Goal: Task Accomplishment & Management: Manage account settings

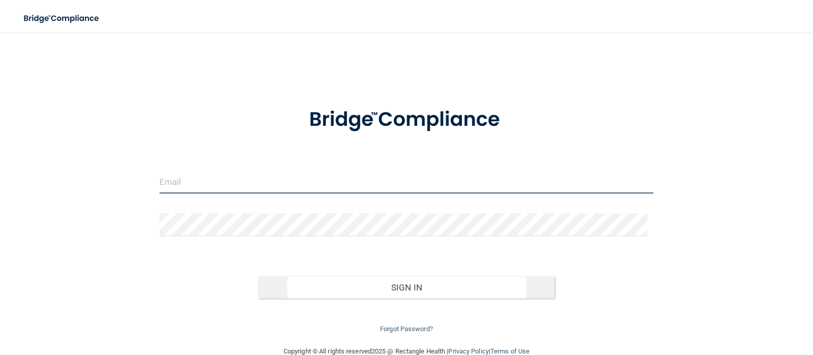
type input "[EMAIL_ADDRESS][DOMAIN_NAME]"
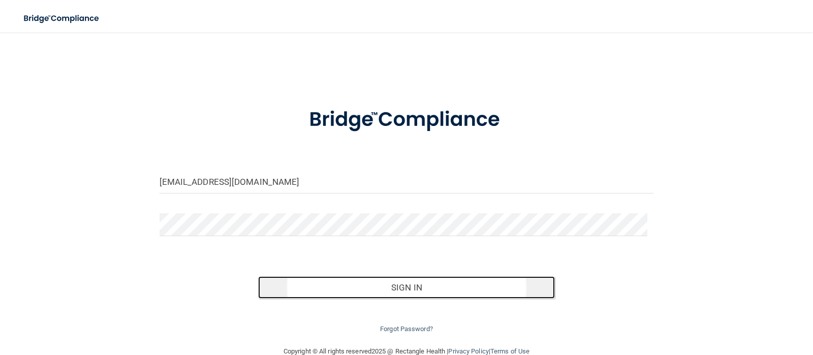
click at [403, 291] on button "Sign In" at bounding box center [406, 288] width 297 height 22
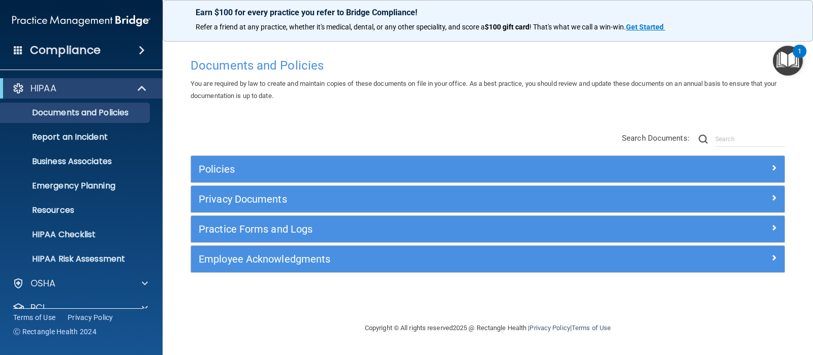
click at [796, 57] on div "1" at bounding box center [800, 51] width 14 height 13
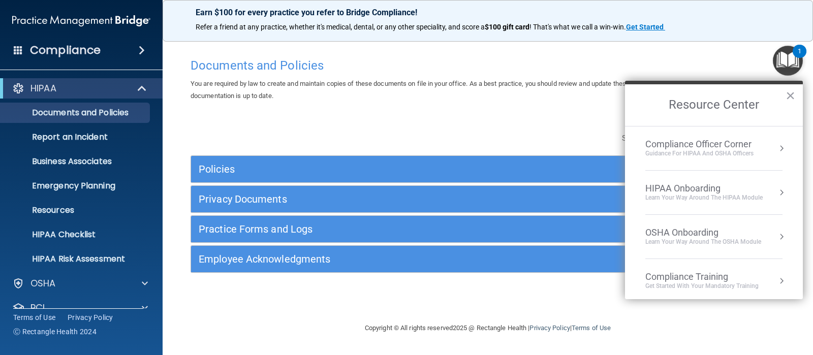
click at [715, 190] on div "HIPAA Onboarding" at bounding box center [704, 188] width 117 height 11
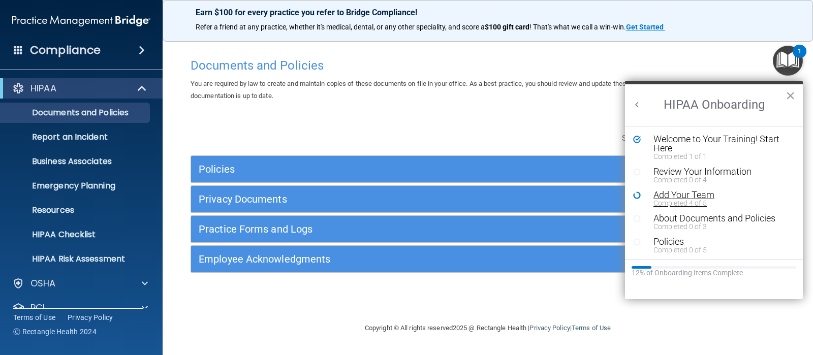
click at [674, 194] on div "Add Your Team" at bounding box center [717, 195] width 126 height 9
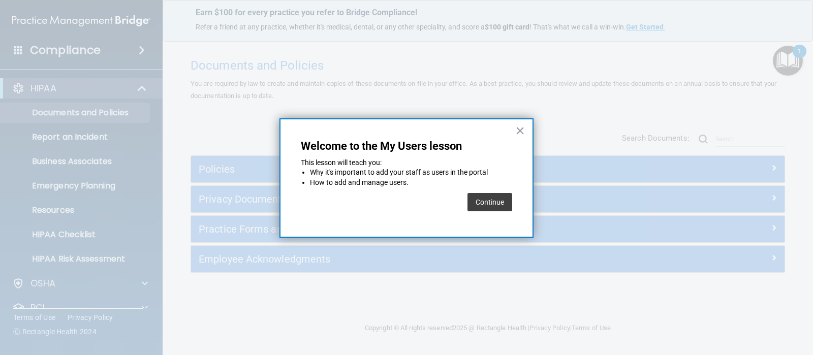
click at [480, 202] on button "Continue" at bounding box center [490, 202] width 45 height 18
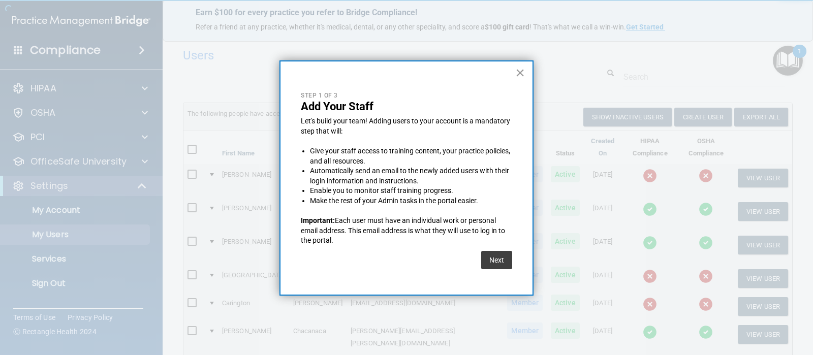
click at [517, 71] on button "×" at bounding box center [520, 73] width 10 height 16
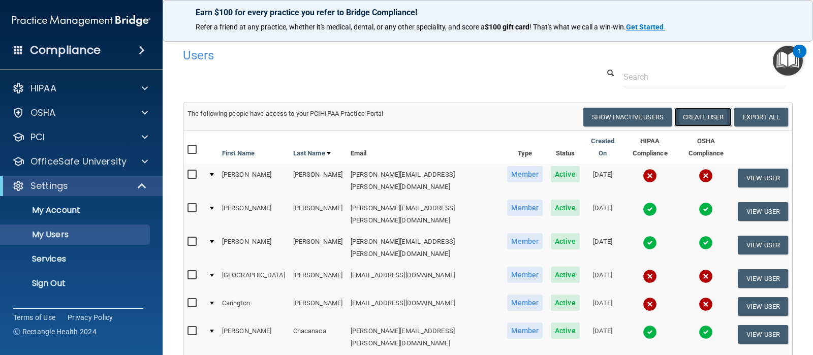
click at [704, 121] on button "Create User" at bounding box center [703, 117] width 57 height 19
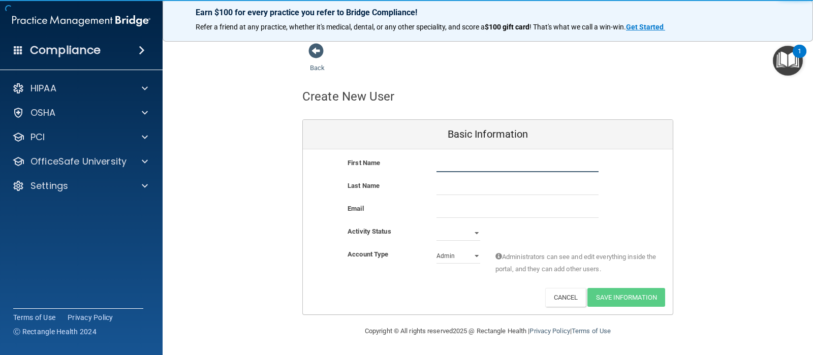
click at [480, 157] on input "text" at bounding box center [518, 164] width 162 height 15
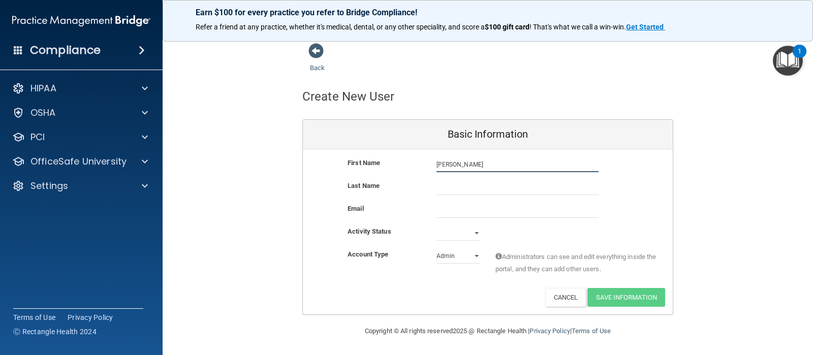
type input "[PERSON_NAME]"
type input "Wampold"
click at [470, 209] on input "email" at bounding box center [518, 210] width 162 height 15
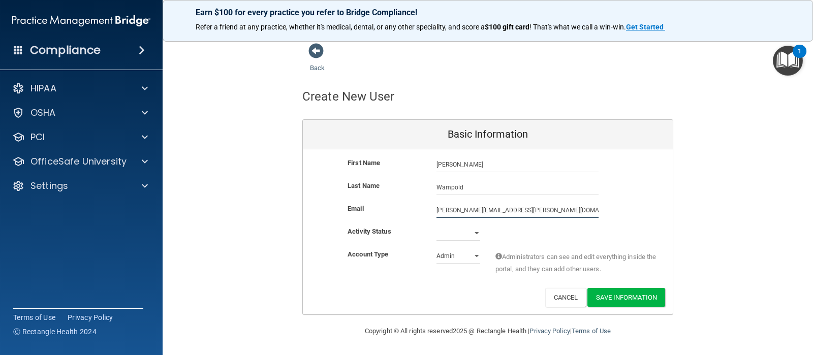
type input "[PERSON_NAME][EMAIL_ADDRESS][PERSON_NAME][DOMAIN_NAME]"
click at [467, 236] on select "Active Inactive" at bounding box center [459, 233] width 44 height 15
select select "active"
click at [437, 226] on select "Active Inactive" at bounding box center [459, 233] width 44 height 15
click at [470, 258] on select "Admin Member" at bounding box center [459, 256] width 44 height 15
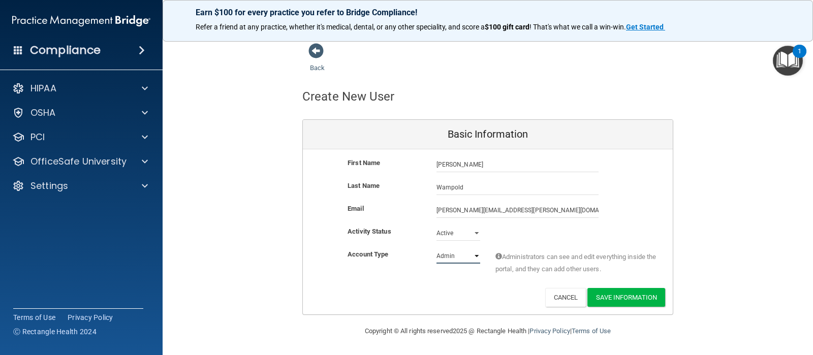
select select "practice_member"
click at [437, 249] on select "Admin Member" at bounding box center [459, 256] width 44 height 15
click at [632, 293] on button "Save Information" at bounding box center [627, 297] width 78 height 19
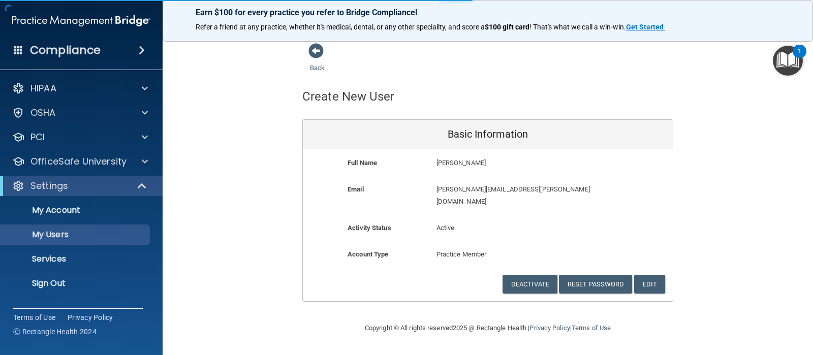
select select "20"
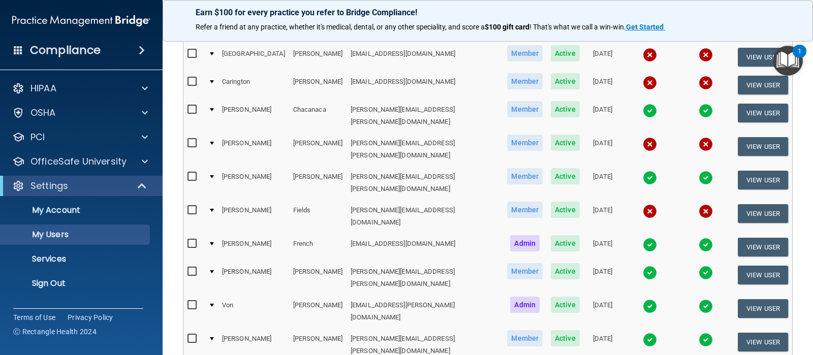
scroll to position [259, 0]
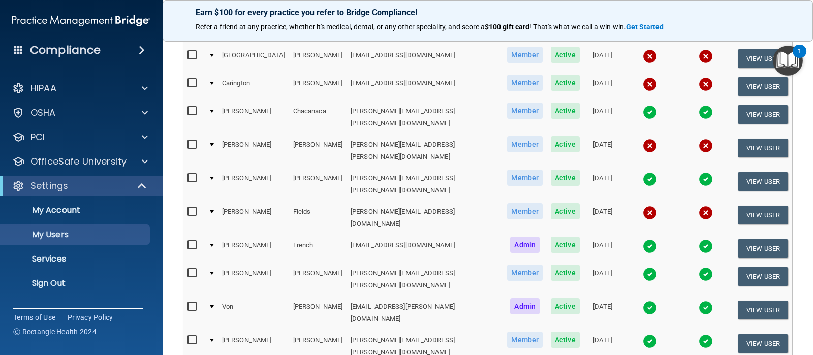
click at [193, 208] on input "checkbox" at bounding box center [194, 212] width 12 height 8
checkbox input "true"
click at [194, 141] on input "checkbox" at bounding box center [194, 145] width 12 height 8
checkbox input "true"
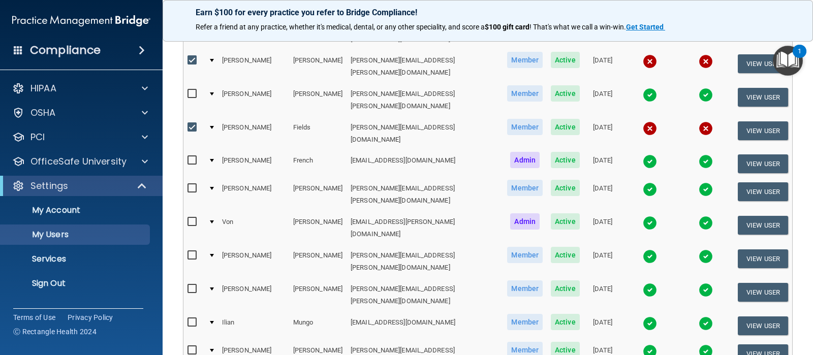
scroll to position [351, 0]
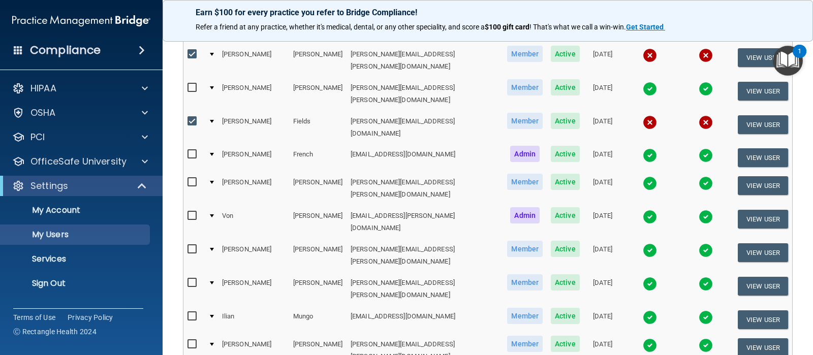
click at [195, 313] on input "checkbox" at bounding box center [194, 317] width 12 height 8
checkbox input "true"
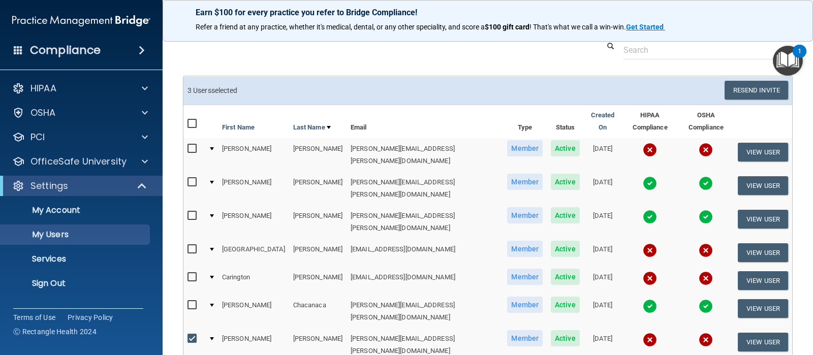
scroll to position [81, 0]
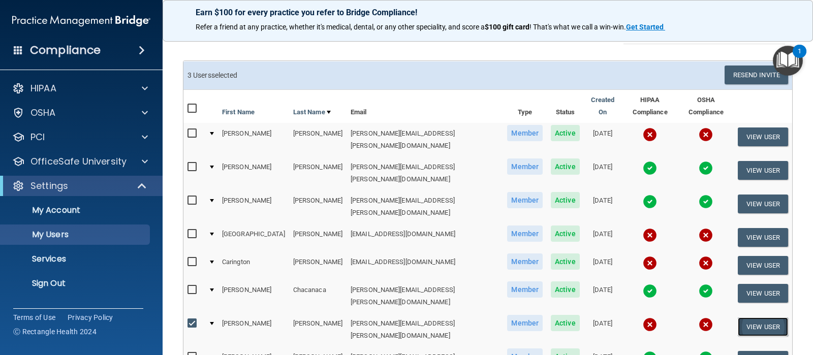
click at [769, 318] on button "View User" at bounding box center [763, 327] width 50 height 19
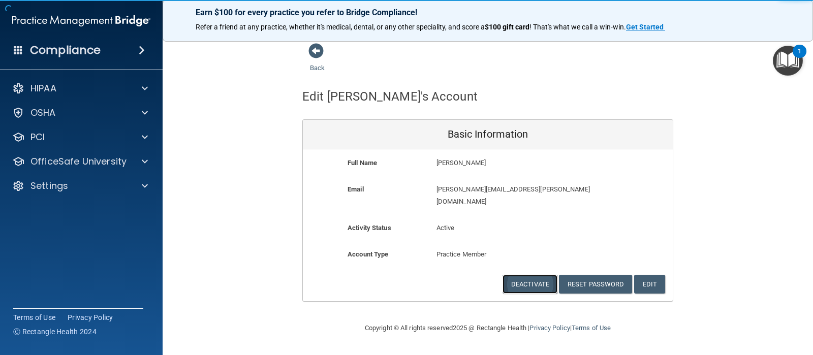
click at [541, 275] on button "Deactivate" at bounding box center [530, 284] width 55 height 19
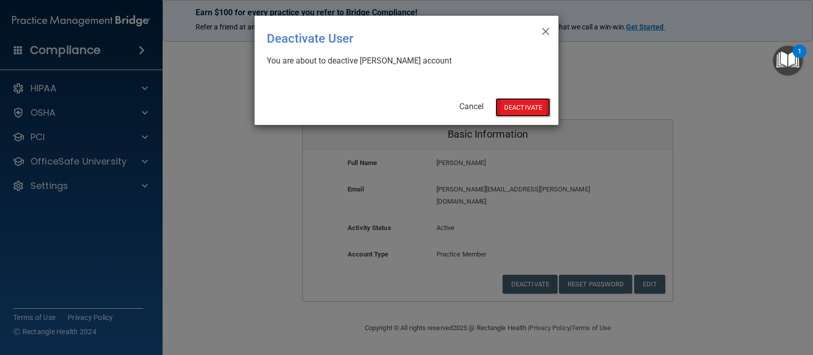
click at [533, 108] on button "Deactivate" at bounding box center [523, 107] width 55 height 19
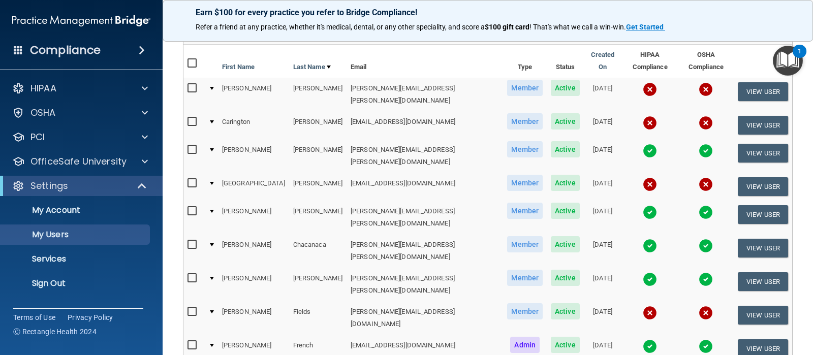
scroll to position [147, 0]
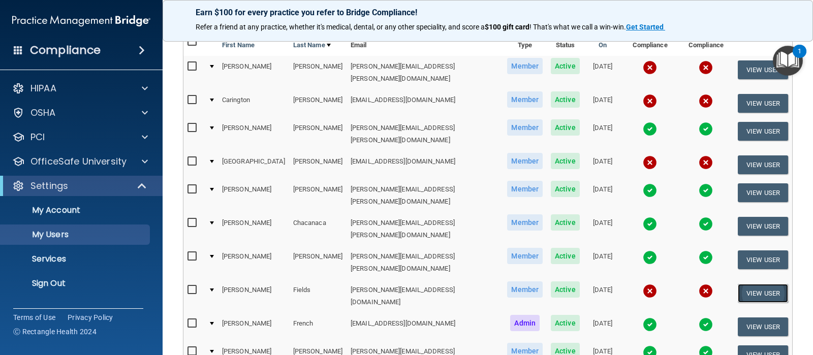
click at [750, 284] on button "View User" at bounding box center [763, 293] width 50 height 19
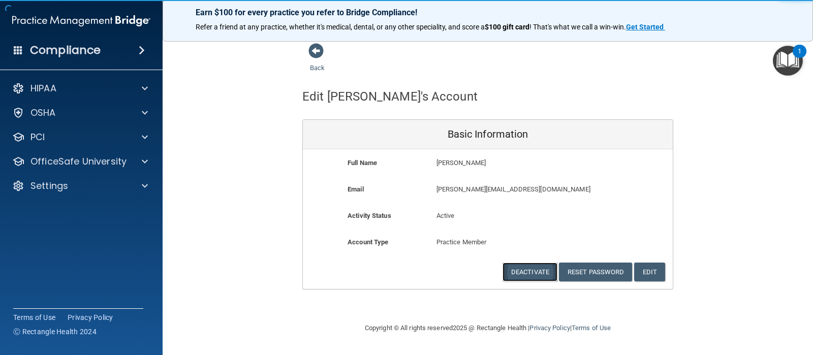
click at [528, 274] on button "Deactivate" at bounding box center [530, 272] width 55 height 19
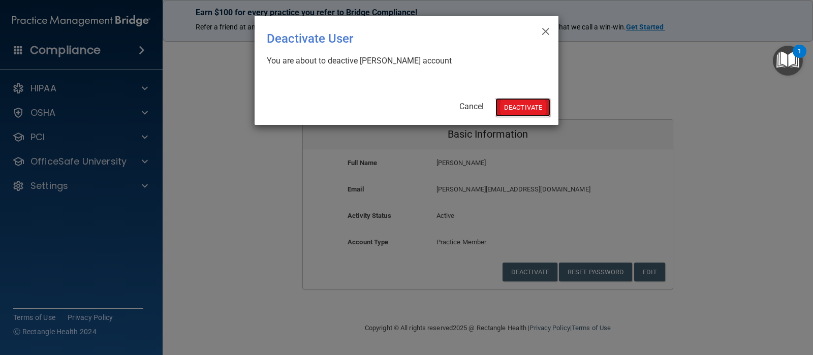
click at [536, 108] on button "Deactivate" at bounding box center [523, 107] width 55 height 19
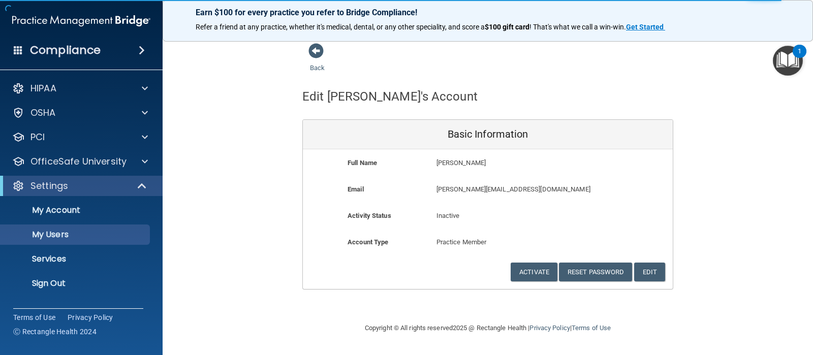
select select "20"
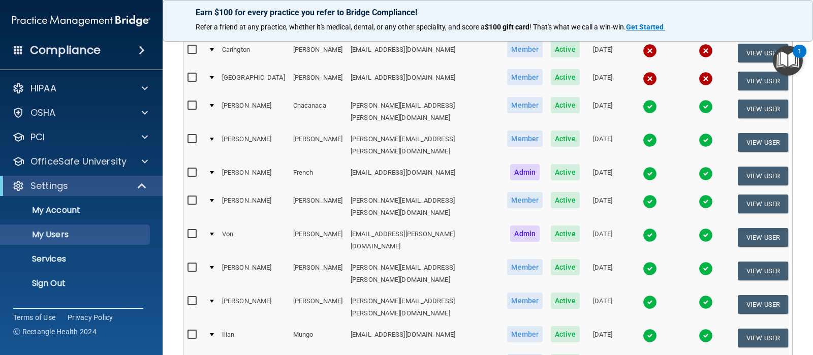
scroll to position [267, 0]
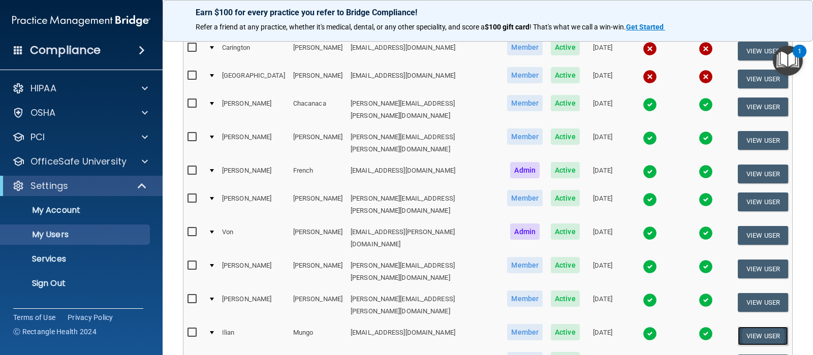
click at [760, 327] on button "View User" at bounding box center [763, 336] width 50 height 19
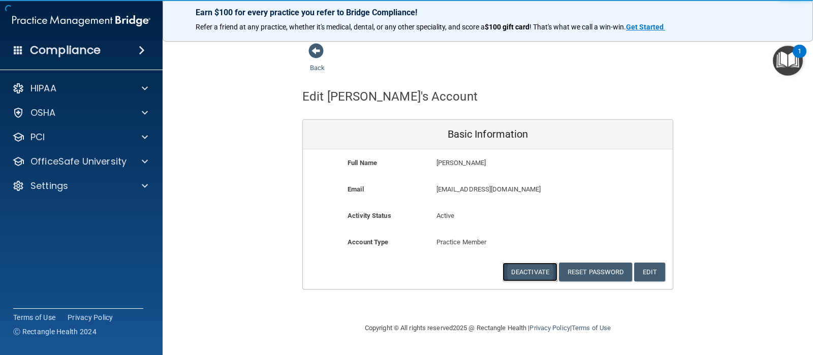
click at [526, 274] on button "Deactivate" at bounding box center [530, 272] width 55 height 19
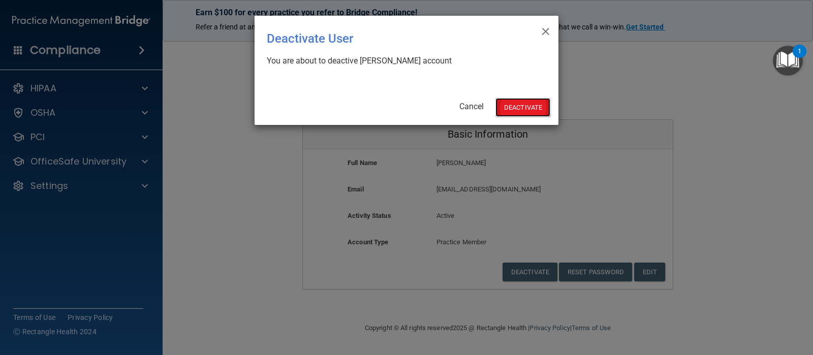
click at [515, 111] on button "Deactivate" at bounding box center [523, 107] width 55 height 19
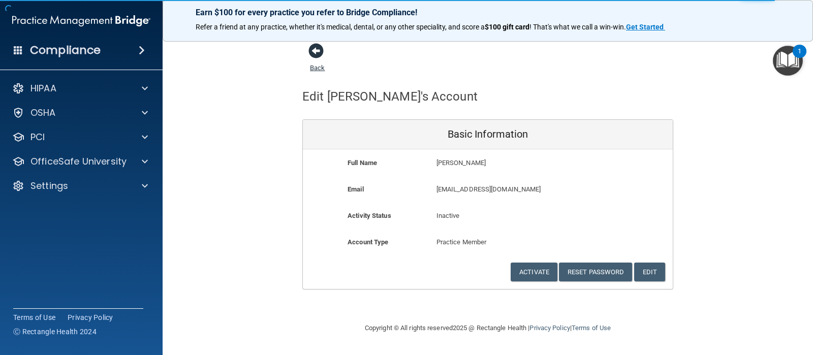
click at [318, 51] on span at bounding box center [316, 50] width 15 height 15
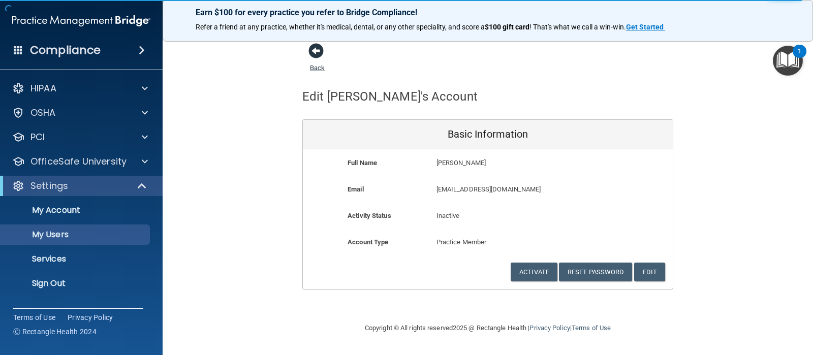
select select "20"
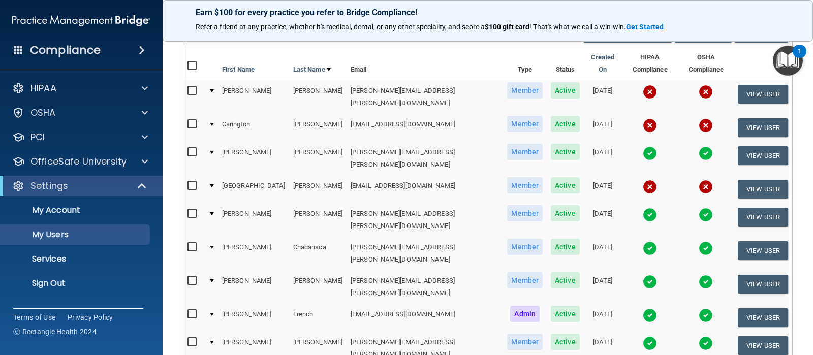
scroll to position [122, 0]
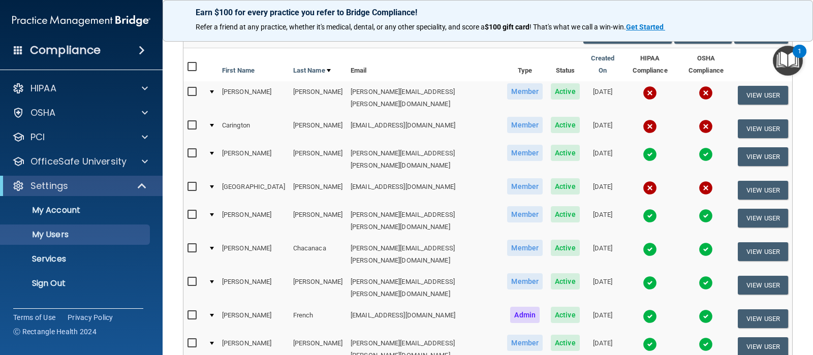
click at [191, 88] on input "checkbox" at bounding box center [194, 92] width 12 height 8
checkbox input "true"
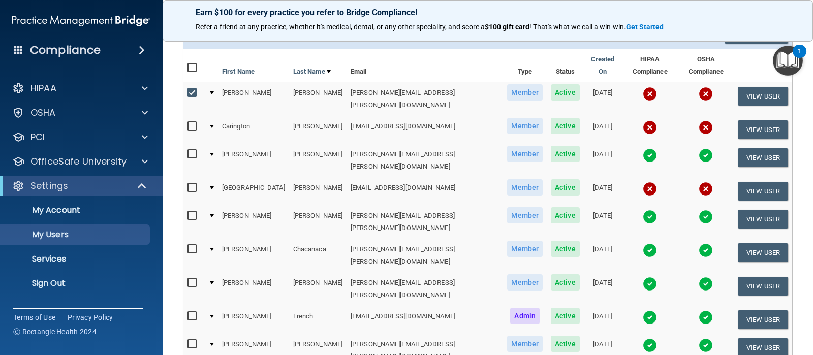
click at [189, 122] on input "checkbox" at bounding box center [194, 126] width 12 height 8
checkbox input "true"
click at [191, 184] on input "checkbox" at bounding box center [194, 188] width 12 height 8
checkbox input "true"
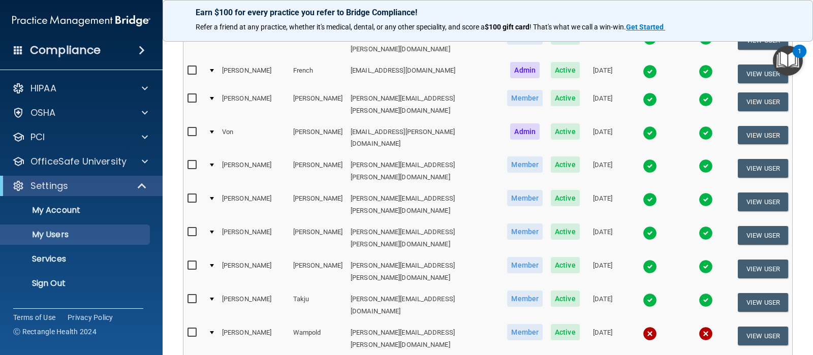
scroll to position [398, 0]
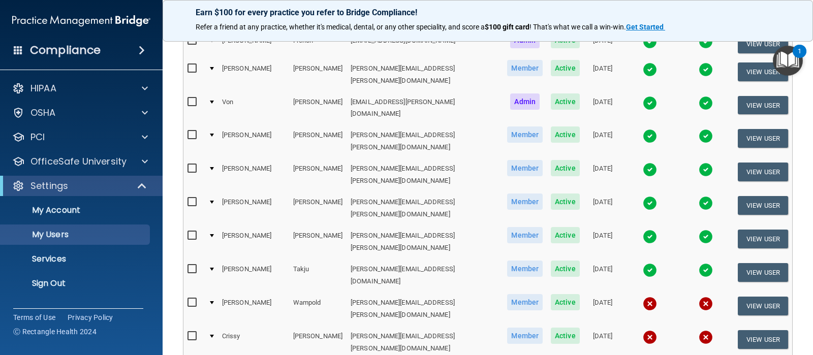
click at [193, 332] on input "checkbox" at bounding box center [194, 336] width 12 height 8
checkbox input "true"
click at [193, 299] on input "checkbox" at bounding box center [194, 303] width 12 height 8
checkbox input "true"
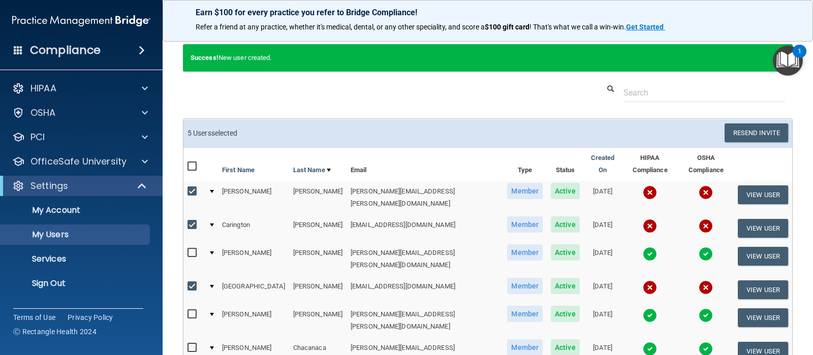
scroll to position [20, 0]
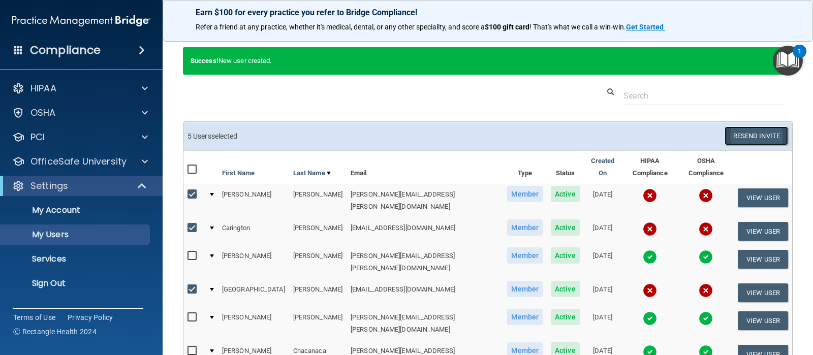
click at [755, 131] on button "Resend Invite" at bounding box center [757, 136] width 64 height 19
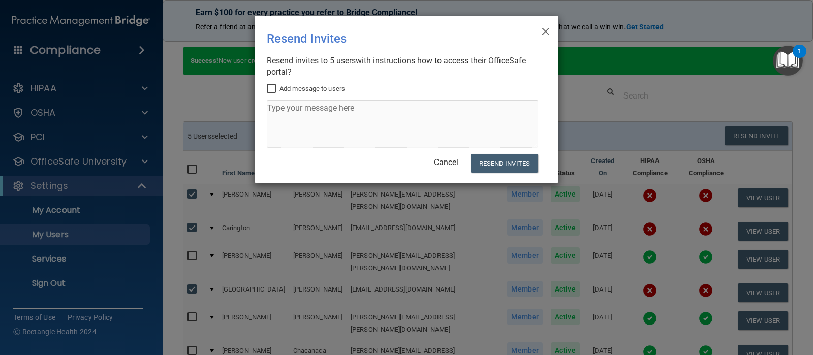
click at [272, 88] on input "Add message to users" at bounding box center [273, 89] width 12 height 8
checkbox input "true"
click at [286, 113] on textarea at bounding box center [402, 124] width 271 height 48
type textarea "Please complete your HIPAA and OSHA training. Thanks!"
click at [524, 165] on button "Resend Invites" at bounding box center [505, 163] width 68 height 19
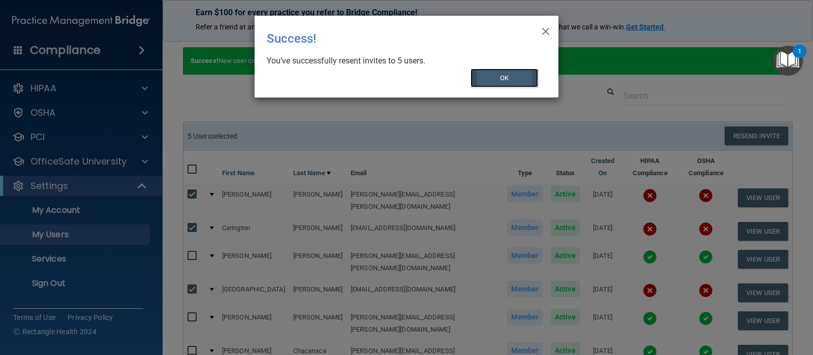
click at [518, 81] on button "OK" at bounding box center [505, 78] width 68 height 19
